Goal: Use online tool/utility: Utilize a website feature to perform a specific function

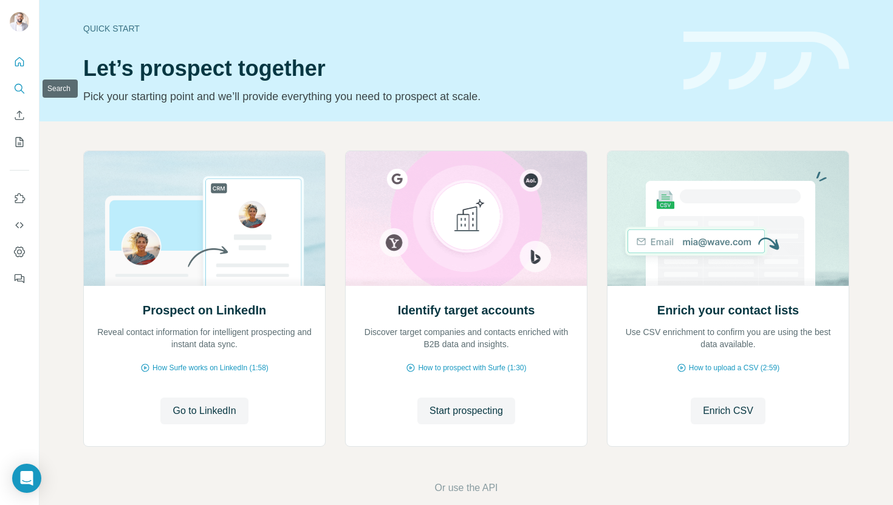
click at [24, 91] on icon "Search" at bounding box center [19, 89] width 12 height 12
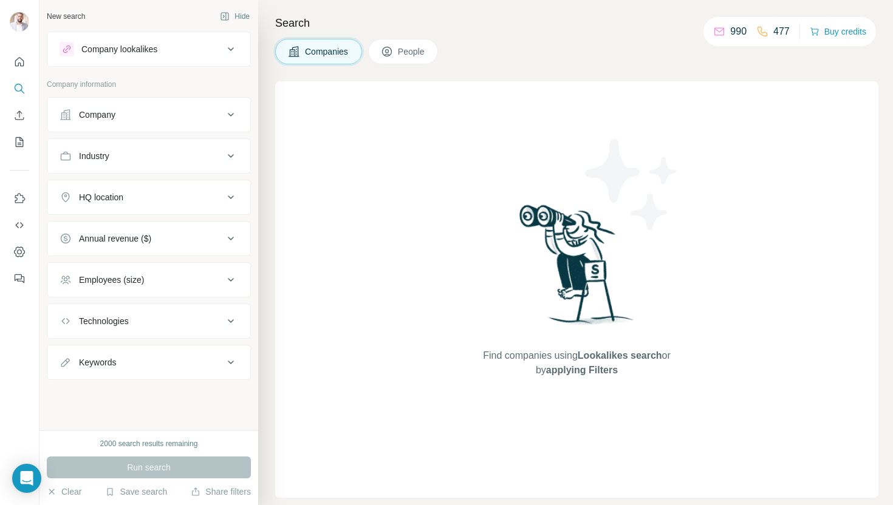
click at [146, 57] on button "Company lookalikes" at bounding box center [148, 49] width 203 height 29
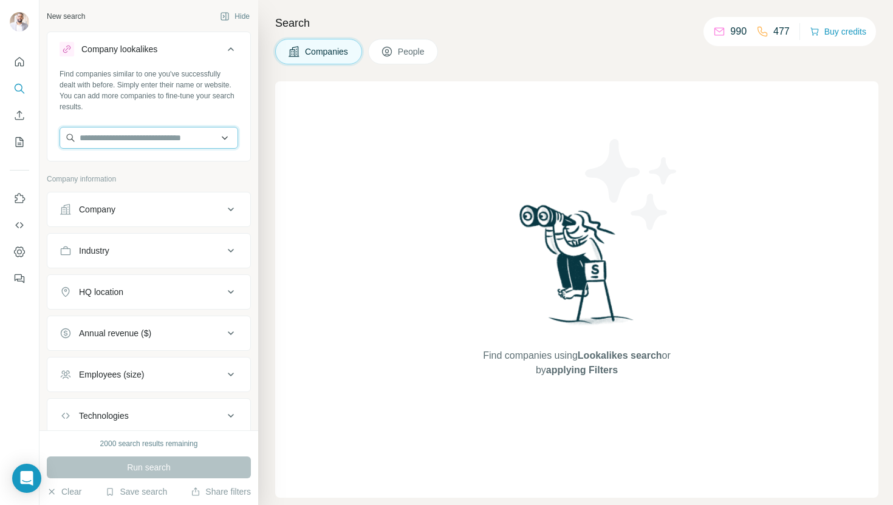
click at [98, 142] on input "text" at bounding box center [149, 138] width 179 height 22
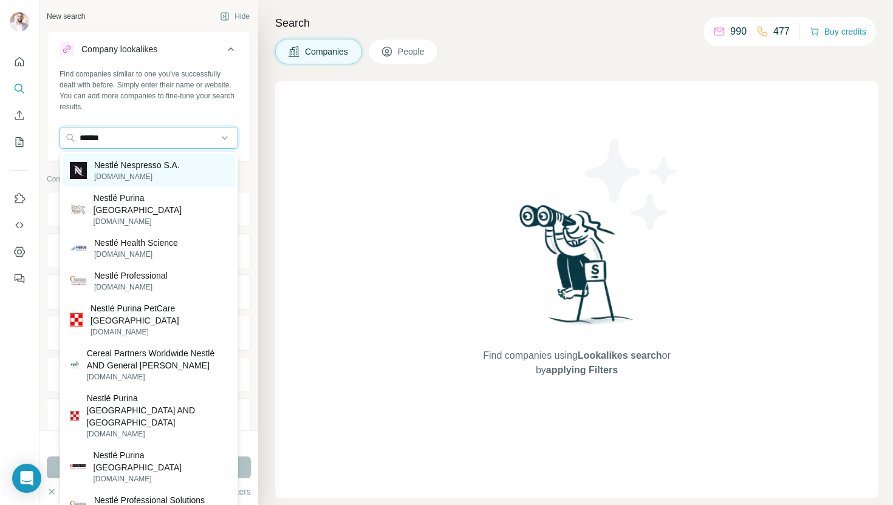
type input "******"
click at [120, 177] on p "[DOMAIN_NAME]" at bounding box center [137, 176] width 86 height 11
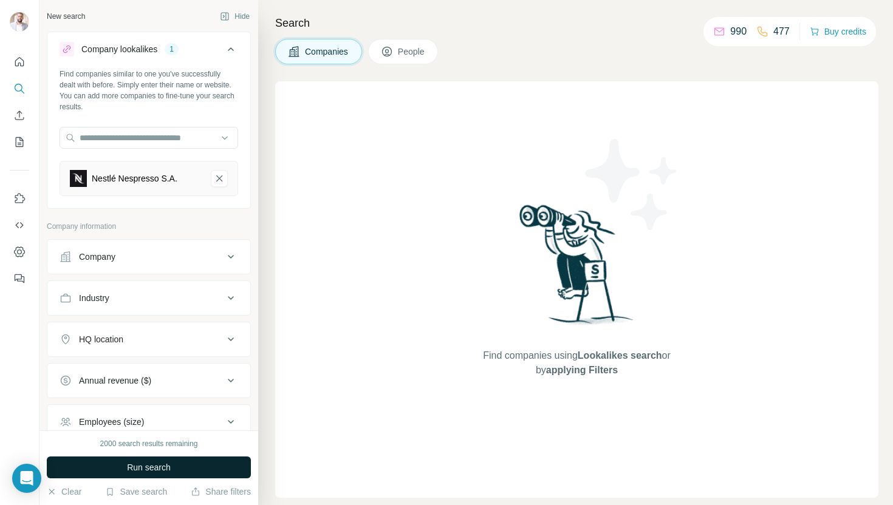
click at [131, 474] on button "Run search" at bounding box center [149, 468] width 204 height 22
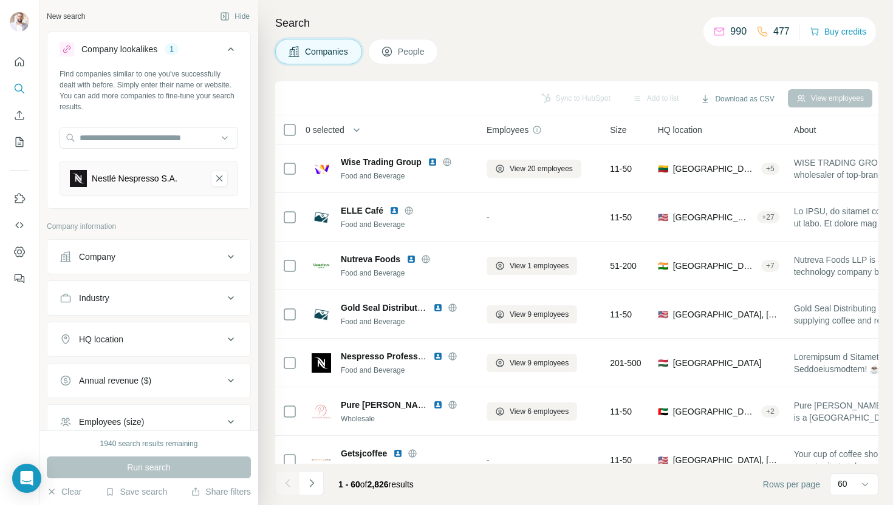
click at [184, 245] on button "Company" at bounding box center [148, 256] width 203 height 29
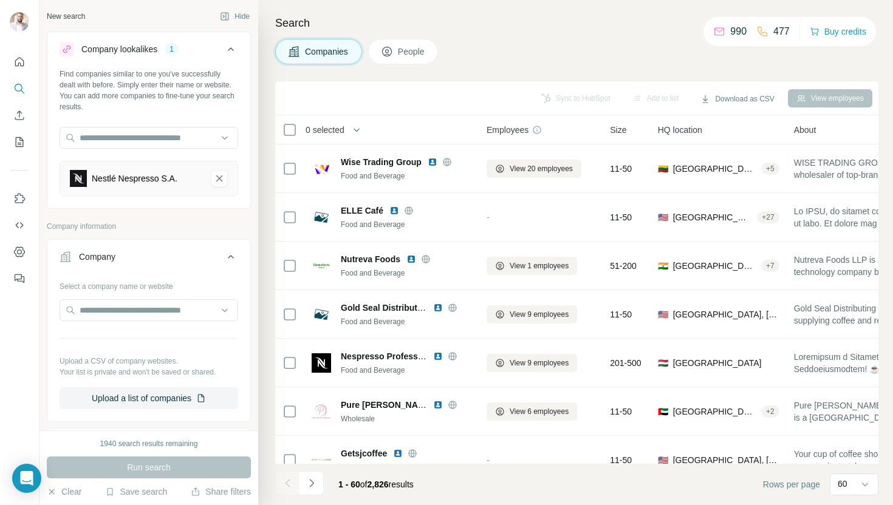
click at [184, 245] on button "Company" at bounding box center [148, 259] width 203 height 34
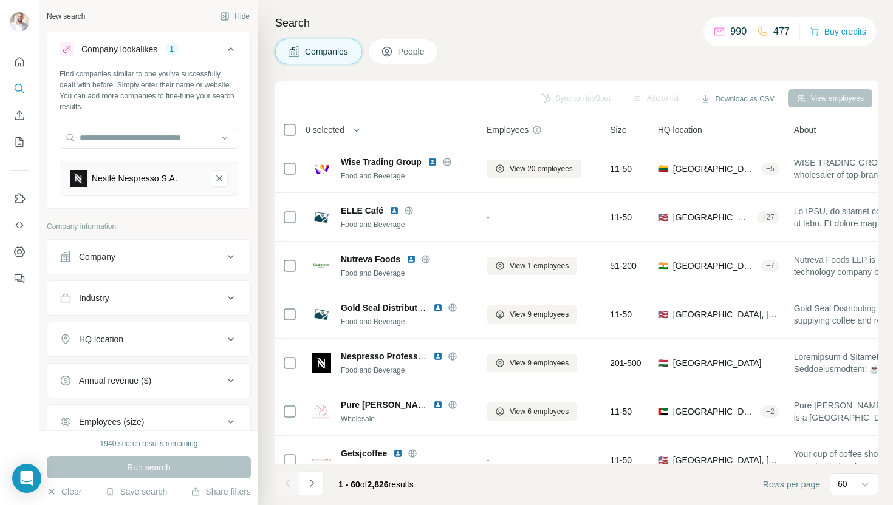
click at [148, 340] on div "HQ location" at bounding box center [142, 340] width 164 height 12
click at [121, 374] on input "text" at bounding box center [149, 370] width 179 height 22
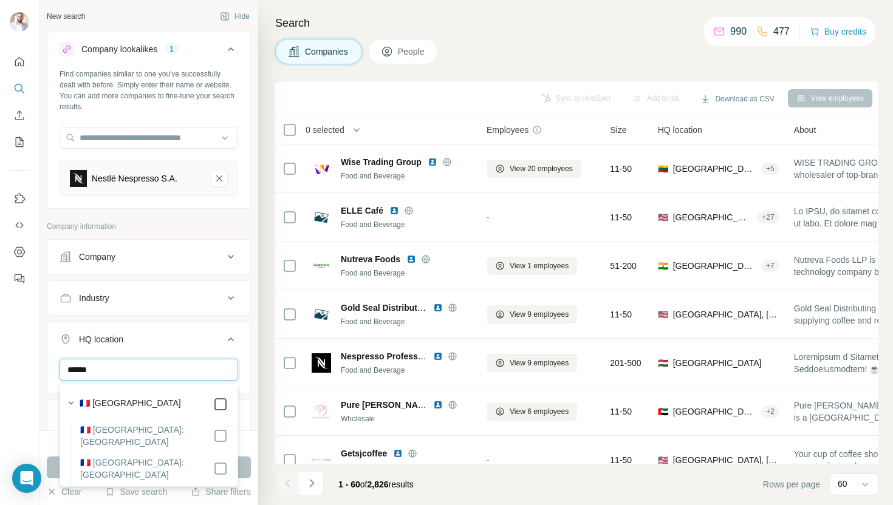
type input "******"
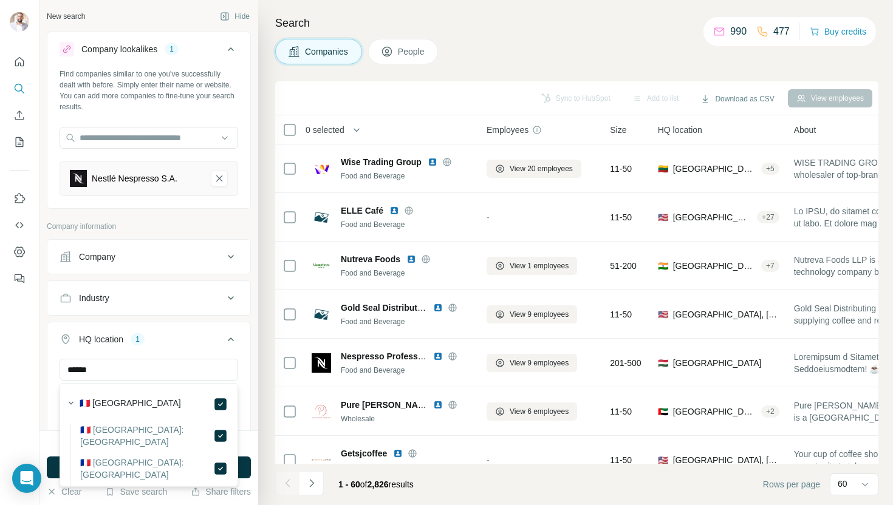
click at [41, 372] on div "New search Hide Company lookalikes 1 Find companies similar to one you've succe…" at bounding box center [148, 215] width 219 height 431
